Goal: Transaction & Acquisition: Purchase product/service

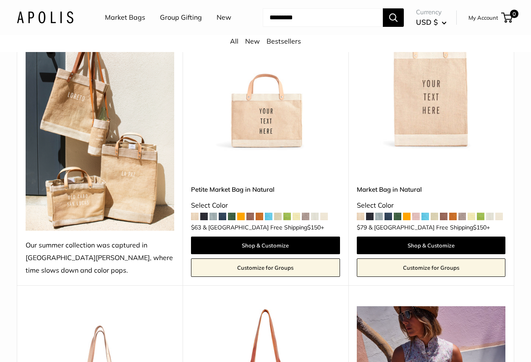
scroll to position [153, 0]
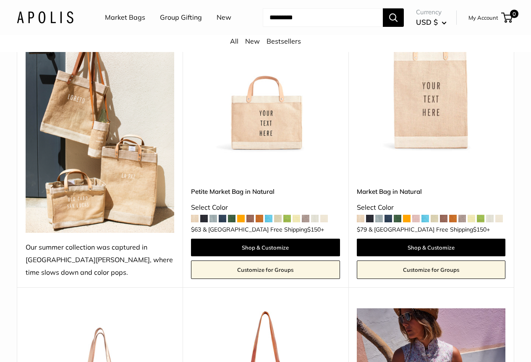
click at [0, 0] on img at bounding box center [0, 0] width 0 height 0
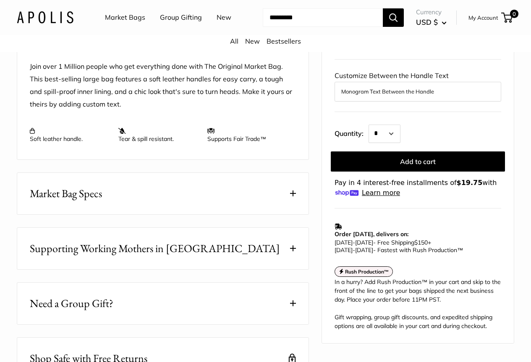
scroll to position [336, 0]
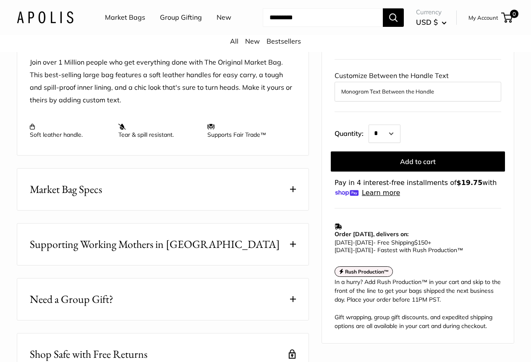
click at [295, 196] on button "Market Bag Specs" at bounding box center [162, 190] width 291 height 42
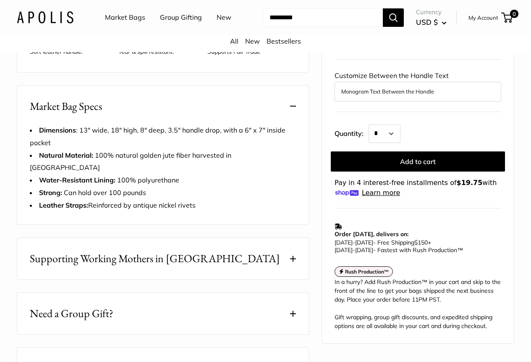
scroll to position [420, 0]
click at [295, 255] on span at bounding box center [293, 258] width 6 height 6
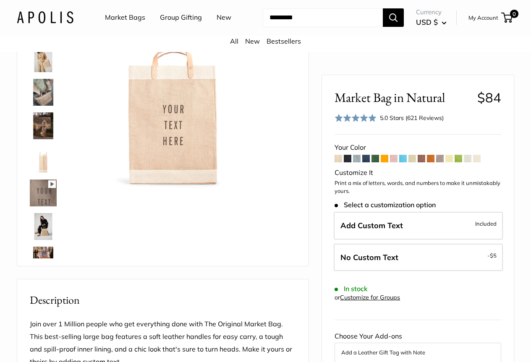
scroll to position [0, 0]
